Goal: Task Accomplishment & Management: Use online tool/utility

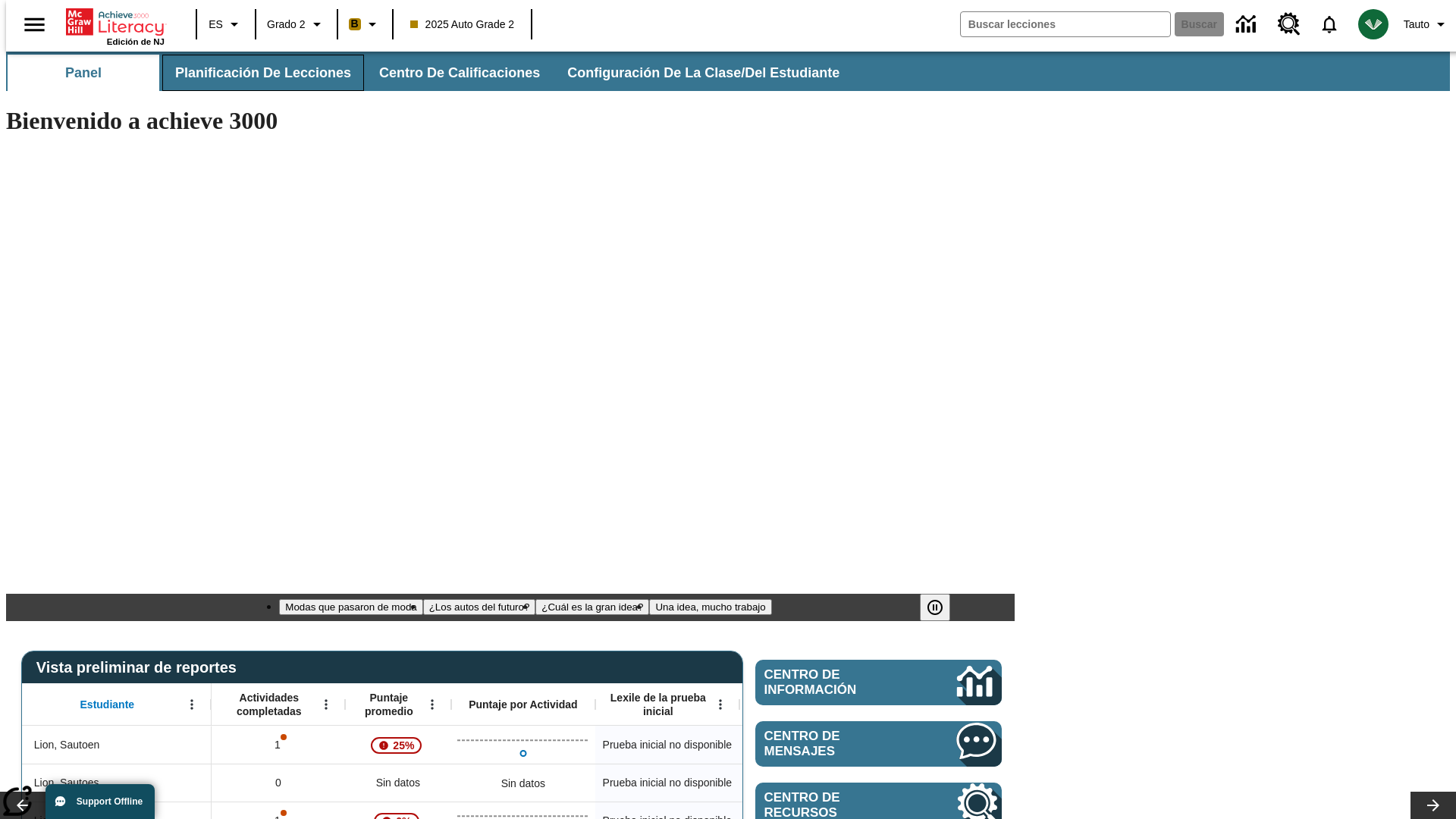
click at [254, 73] on span "Planificación de lecciones" at bounding box center [262, 73] width 176 height 17
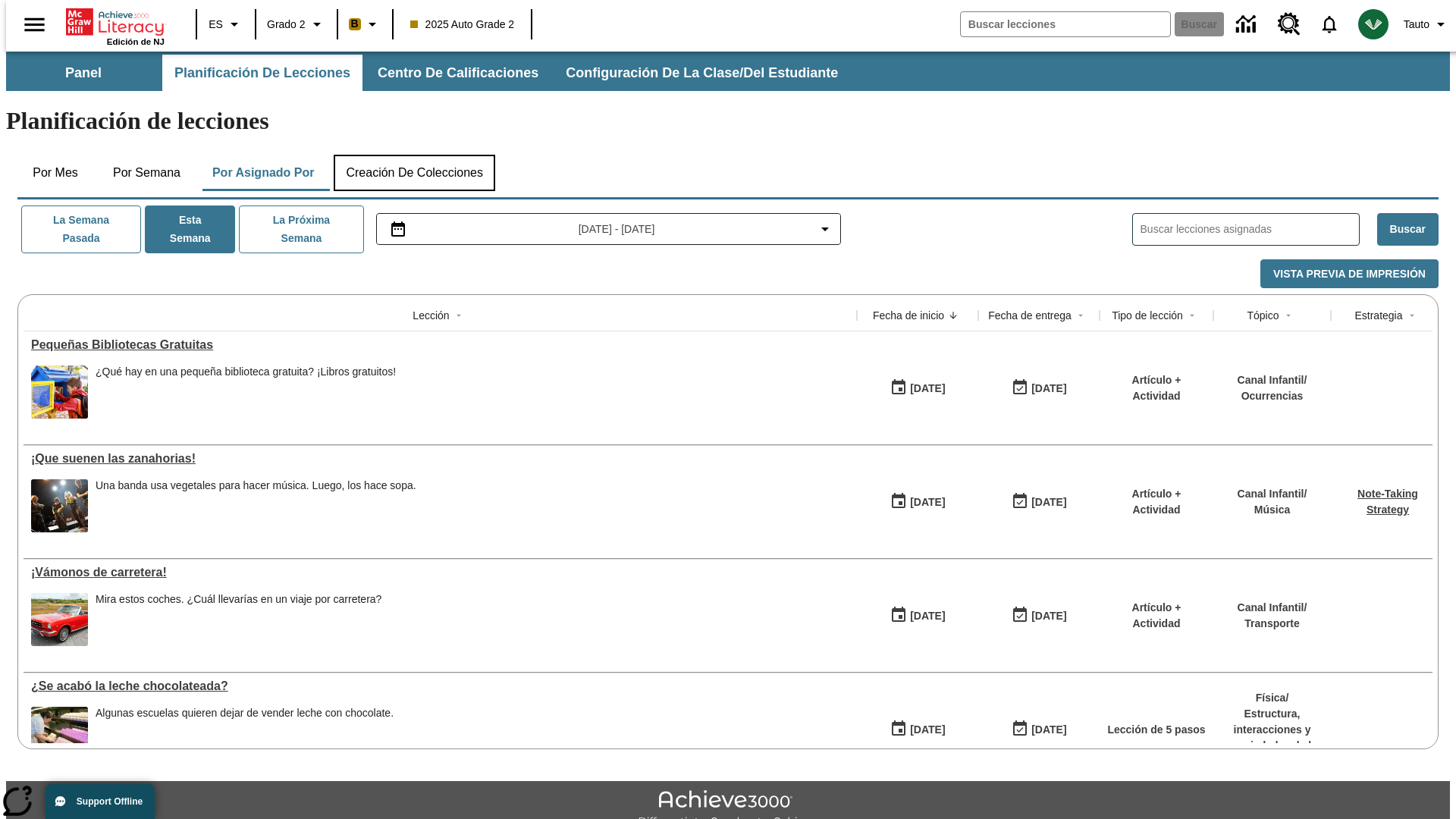
click at [414, 154] on button "Creación de colecciones" at bounding box center [414, 173] width 161 height 37
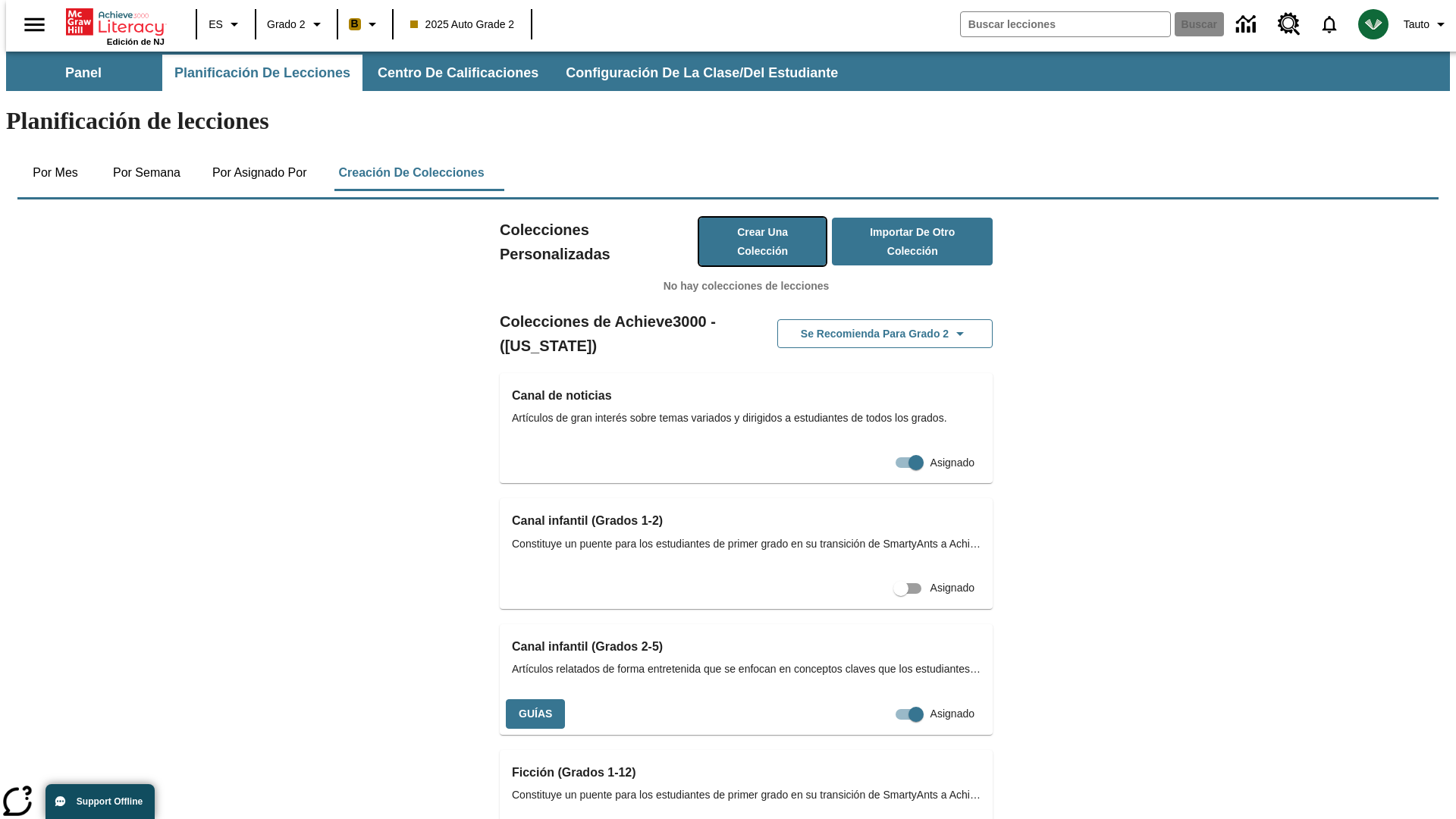
click at [747, 217] on button "Crear una colección" at bounding box center [762, 241] width 127 height 48
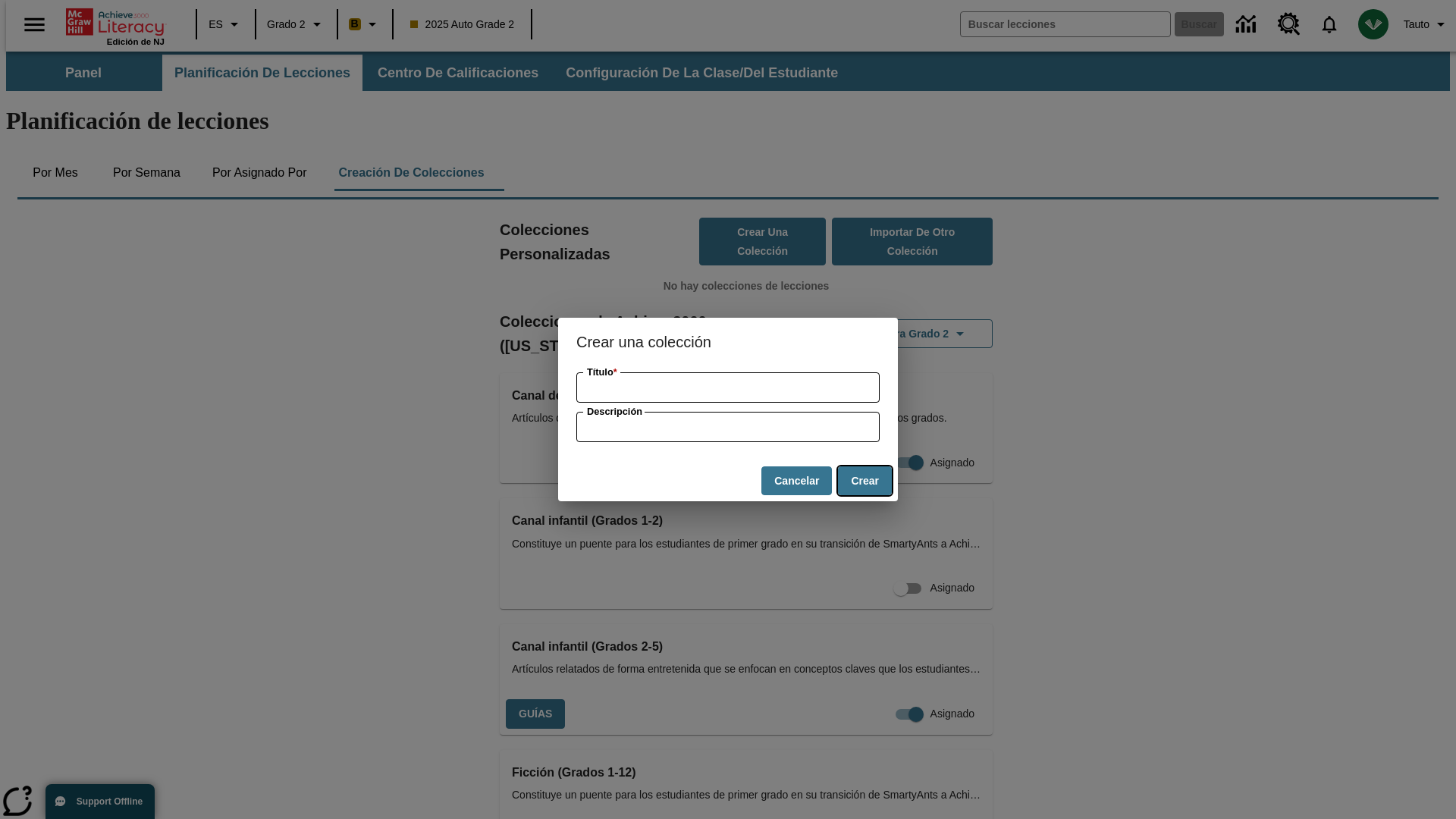
click at [865, 480] on button "Crear" at bounding box center [864, 480] width 53 height 29
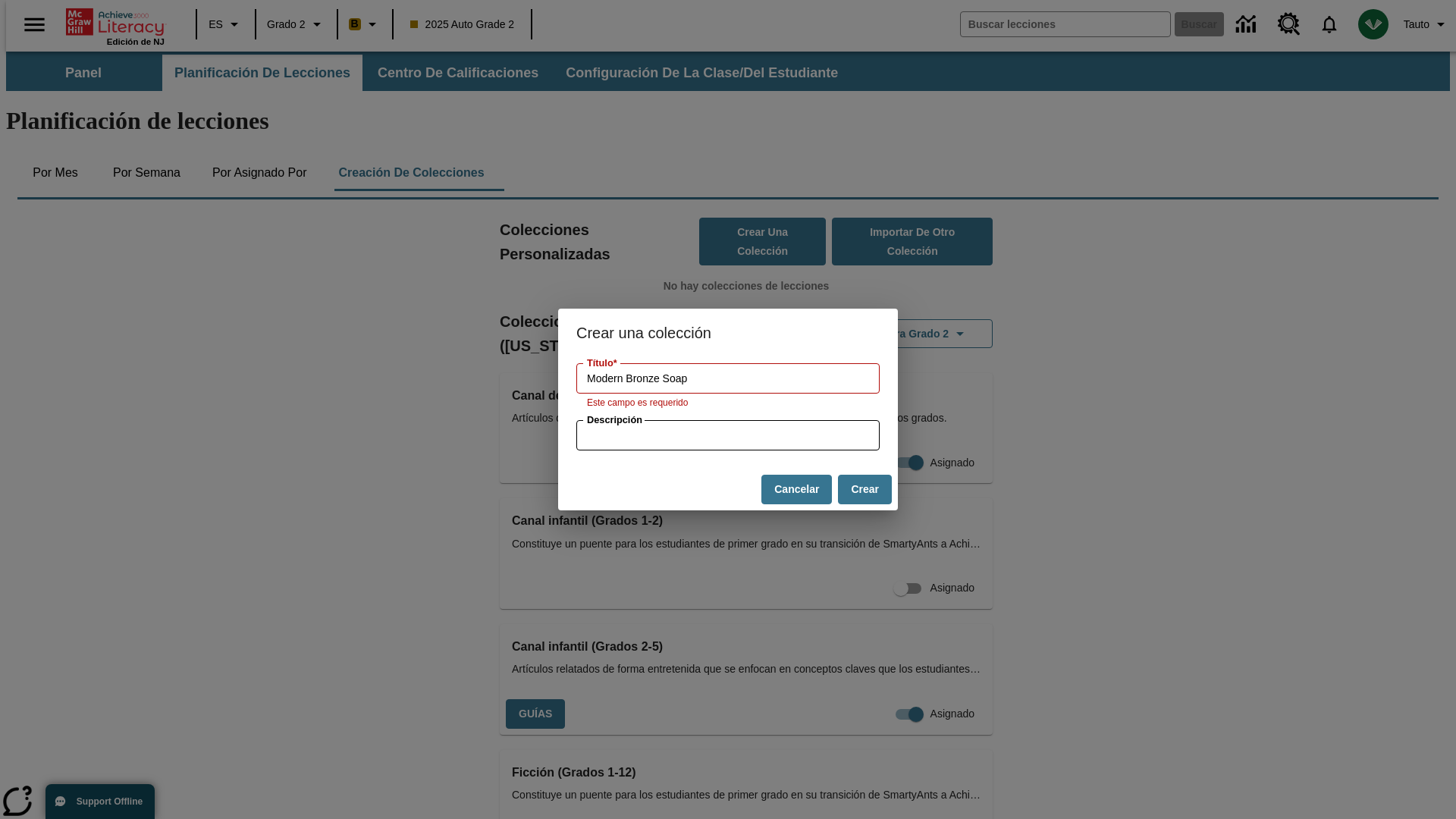
type input "Modern Bronze Soap"
type input "some collection description"
click at [865, 480] on button "Crear" at bounding box center [864, 489] width 53 height 29
